Goal: Navigation & Orientation: Find specific page/section

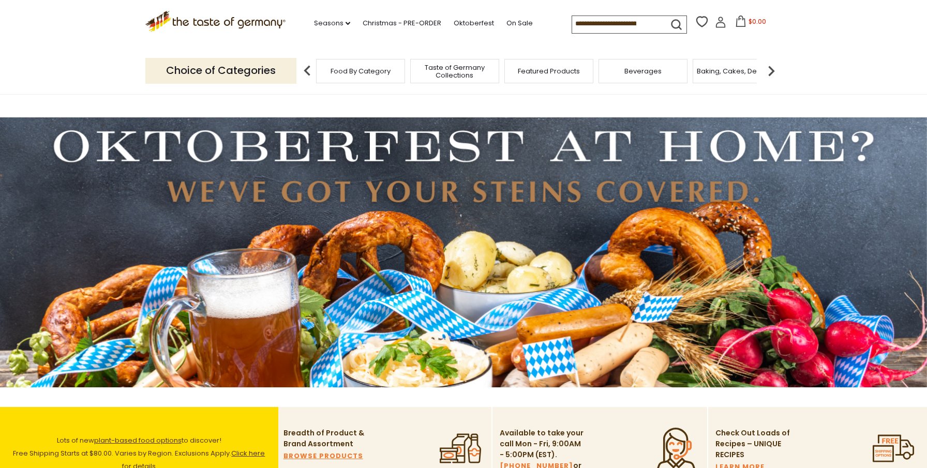
click at [528, 76] on div "Featured Products" at bounding box center [549, 71] width 89 height 24
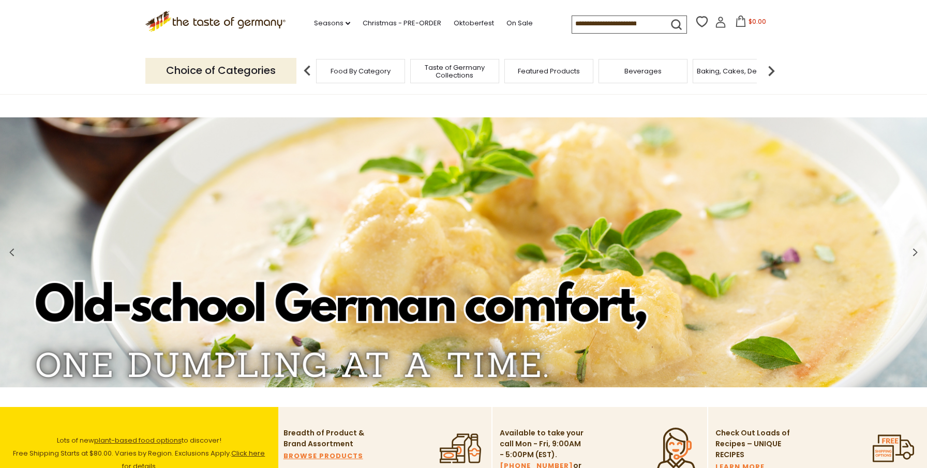
click at [719, 75] on span "Baking, Cakes, Desserts" at bounding box center [737, 71] width 80 height 8
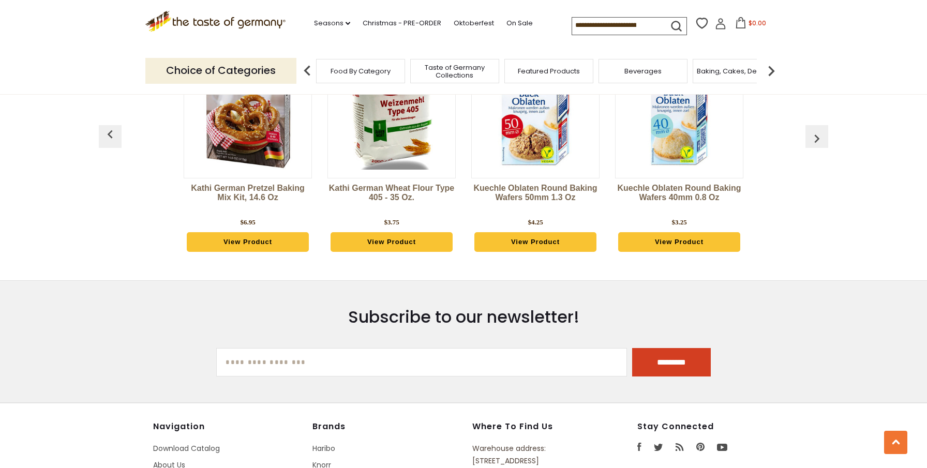
scroll to position [576, 0]
